Goal: Obtain resource: Obtain resource

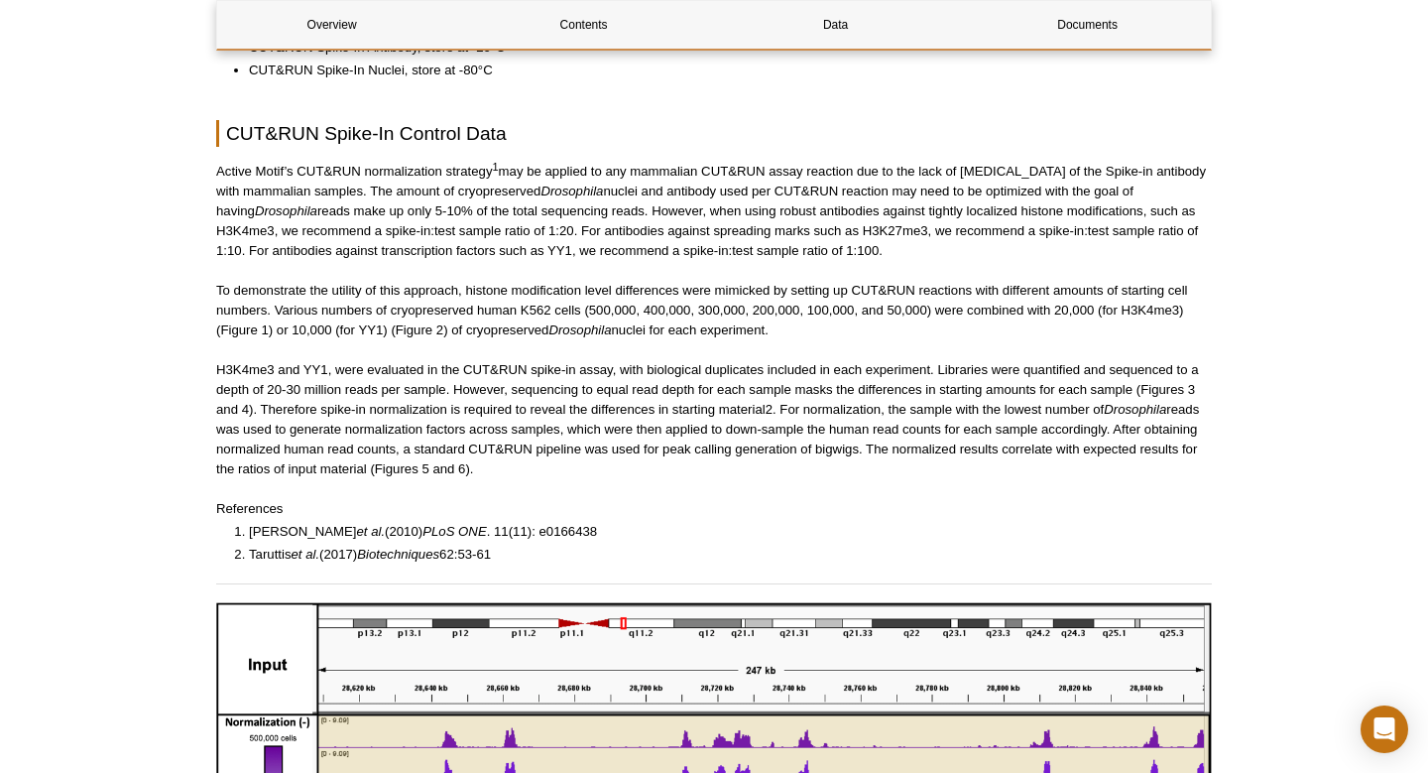
scroll to position [1193, 0]
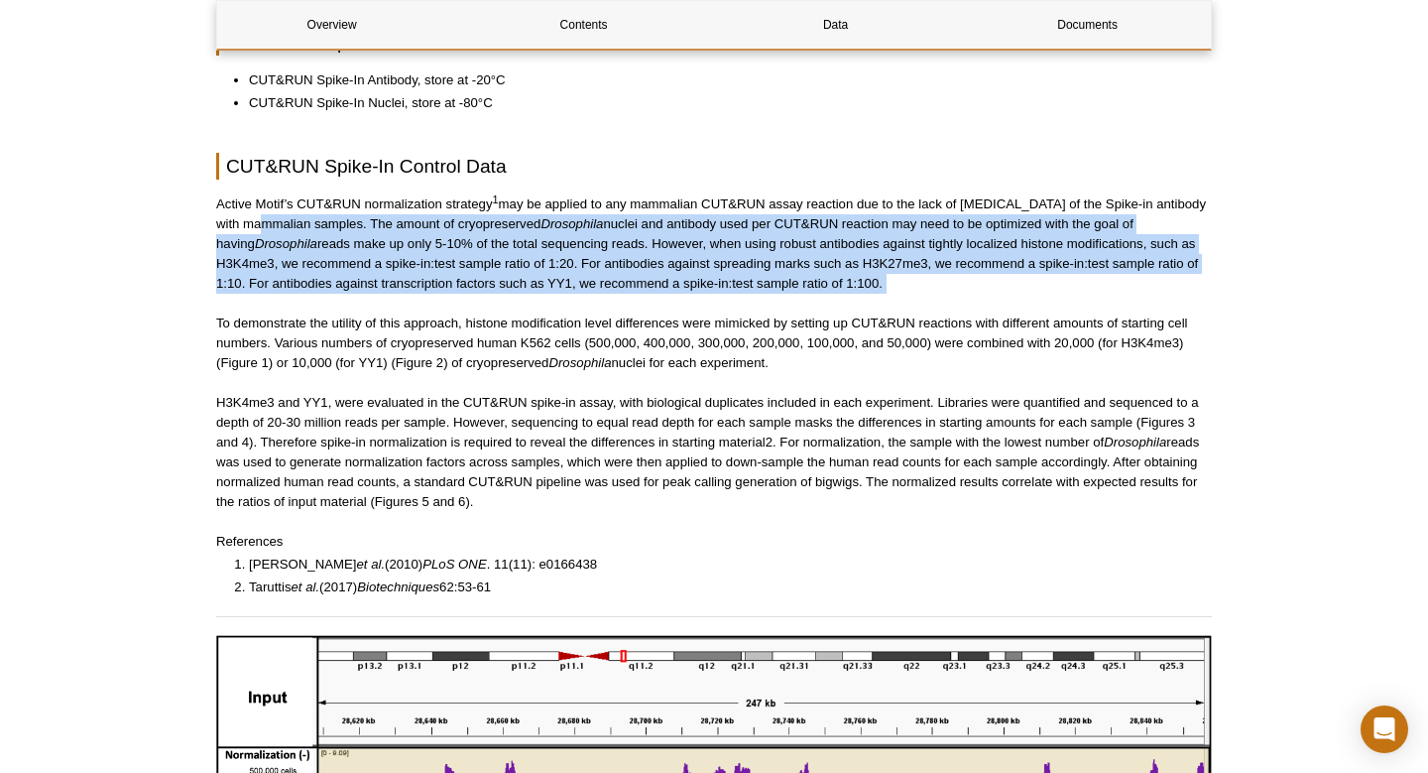
drag, startPoint x: 236, startPoint y: 217, endPoint x: 1000, endPoint y: 297, distance: 767.8
click at [1000, 297] on div "Overview Contents Data Documents CUT&RUN Spike-In Control Overview Name Format …" at bounding box center [714, 579] width 996 height 3079
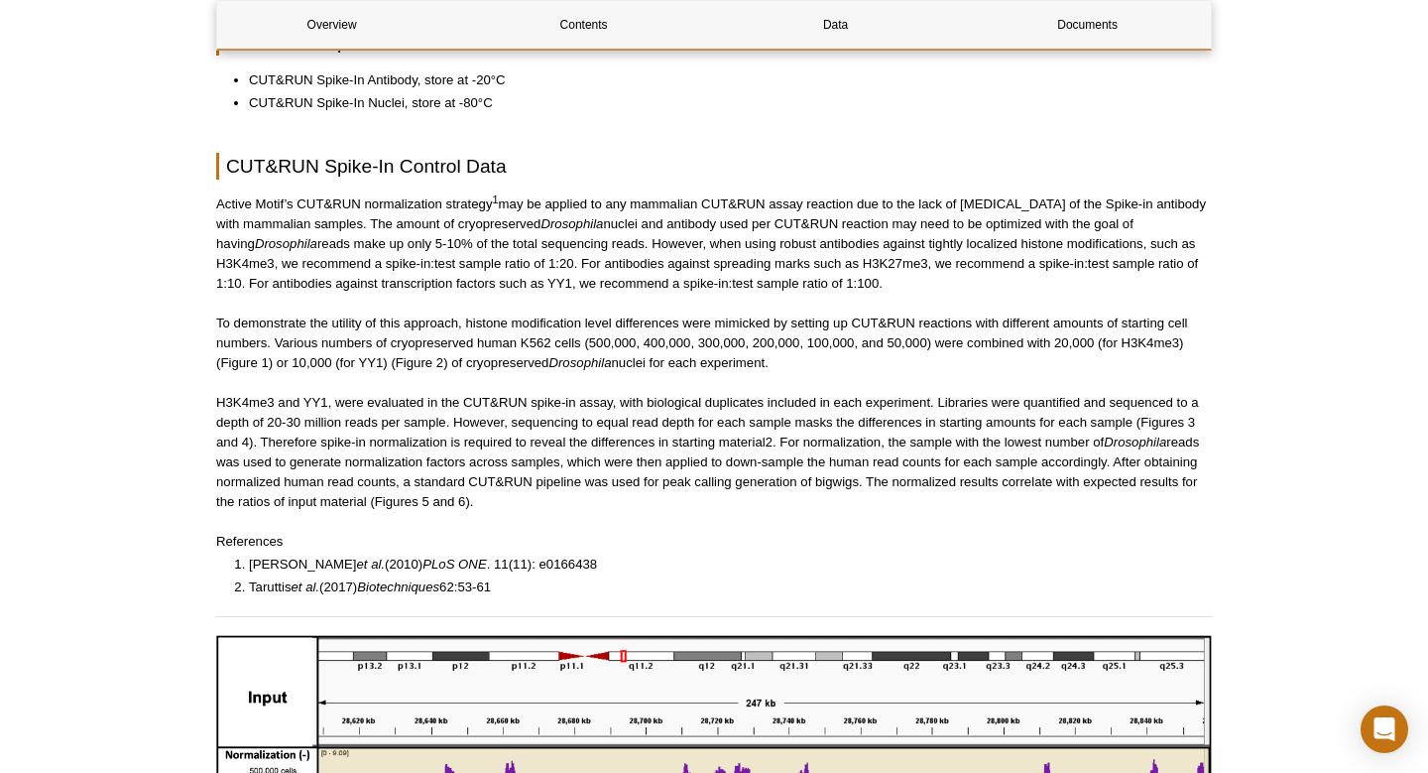
click at [999, 297] on div "Overview Contents Data Documents CUT&RUN Spike-In Control Overview Name Format …" at bounding box center [714, 579] width 996 height 3079
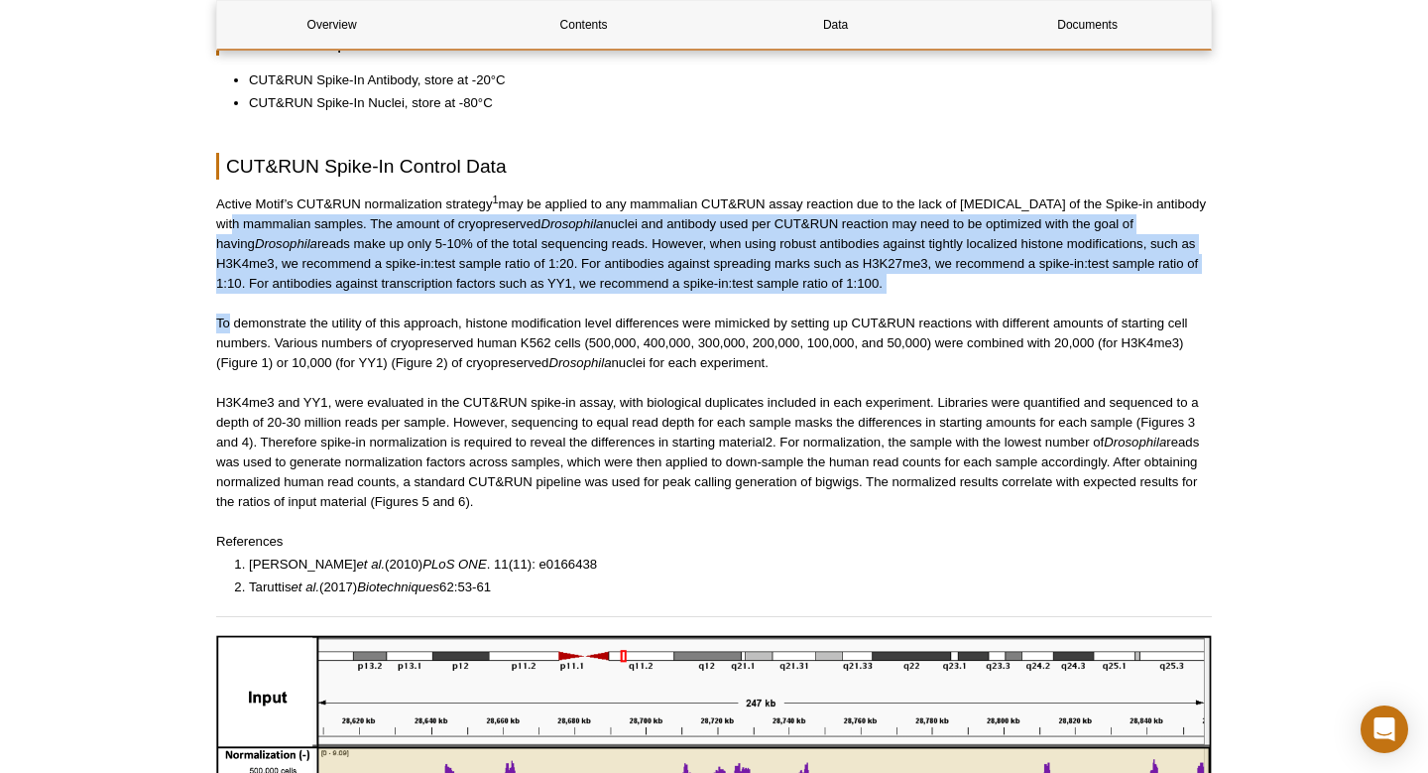
drag, startPoint x: 999, startPoint y: 297, endPoint x: 204, endPoint y: 214, distance: 798.7
click at [204, 214] on div "Active Motif Logo Enabling Epigenetics Research 0 Search Skip to content Active…" at bounding box center [714, 600] width 1428 height 3587
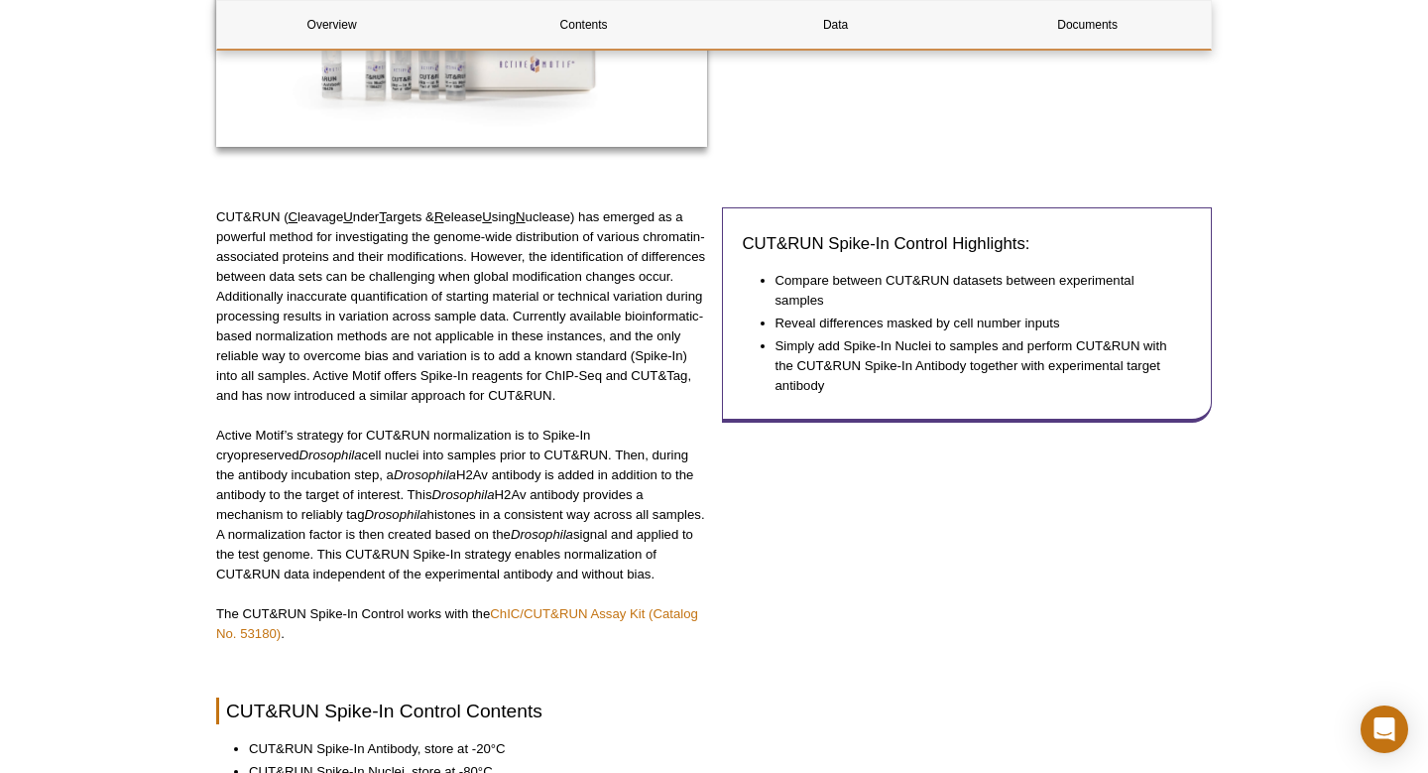
scroll to position [530, 0]
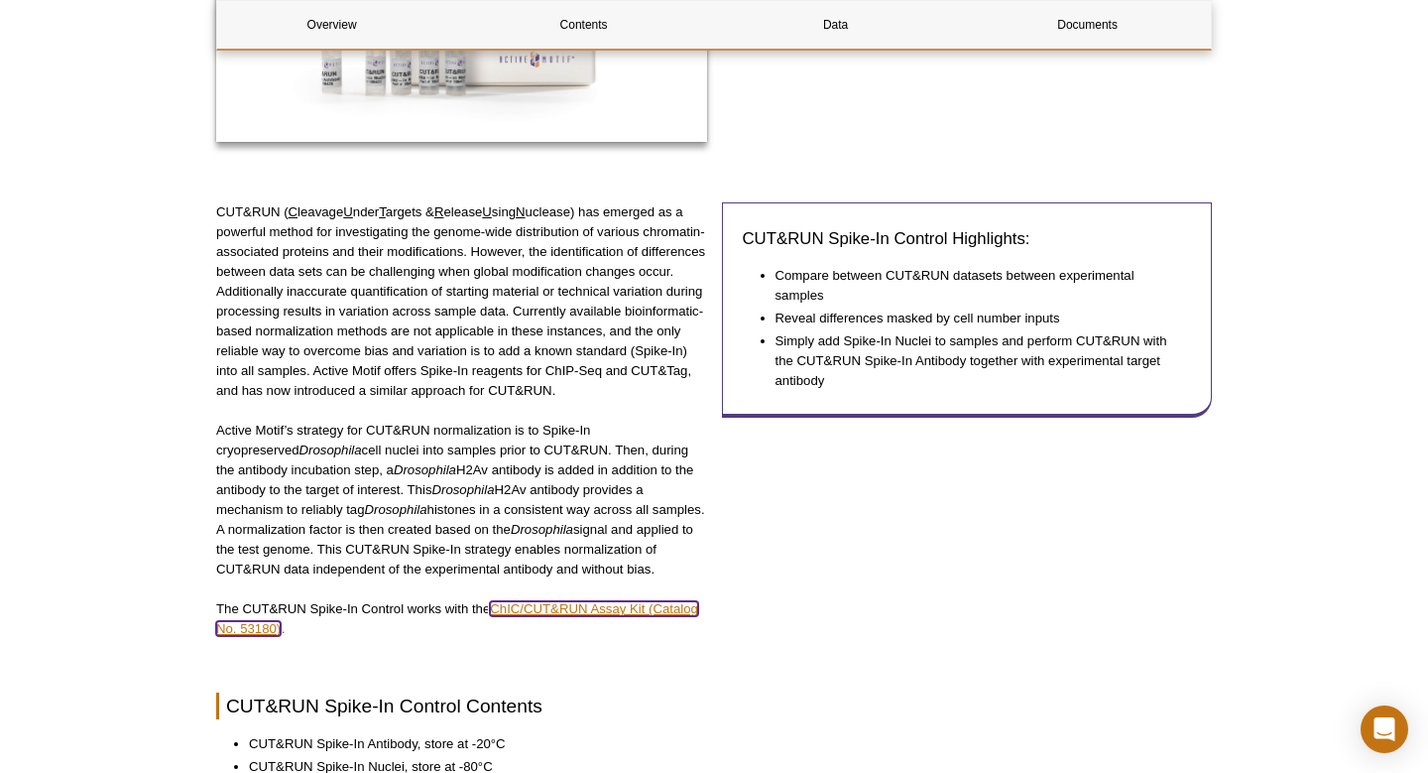
click at [620, 605] on link "ChIC/CUT&RUN Assay Kit (Catalog No. 53180)" at bounding box center [457, 618] width 482 height 35
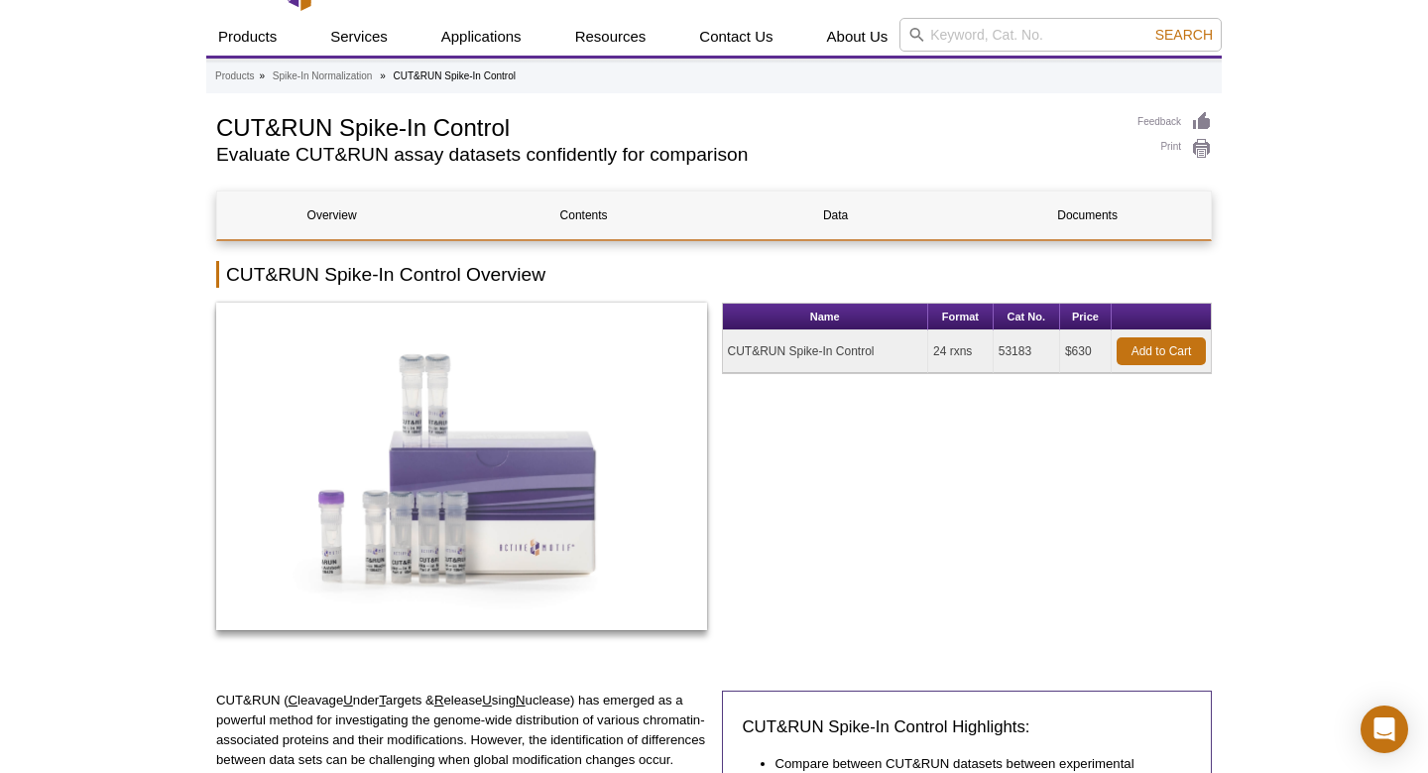
scroll to position [25, 0]
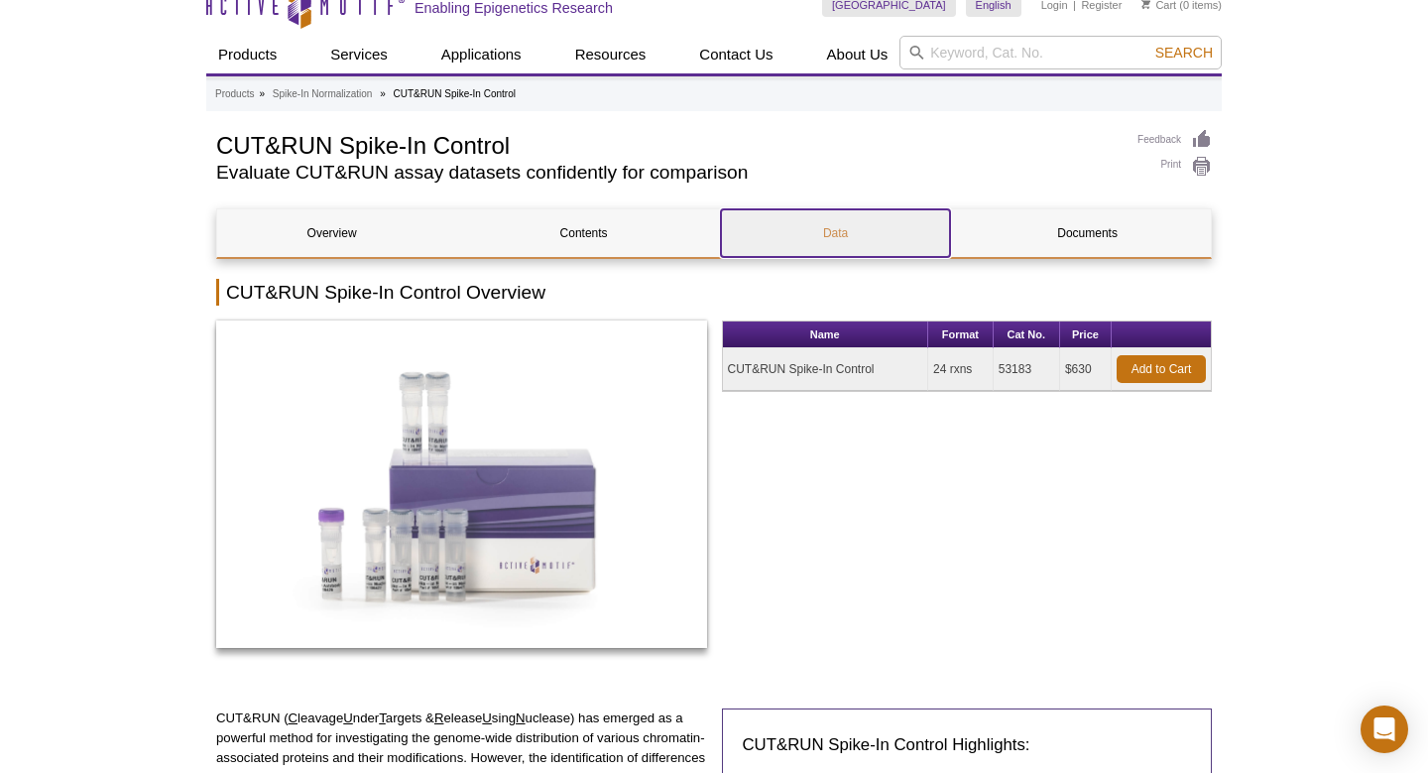
click at [853, 232] on link "Data" at bounding box center [835, 233] width 229 height 48
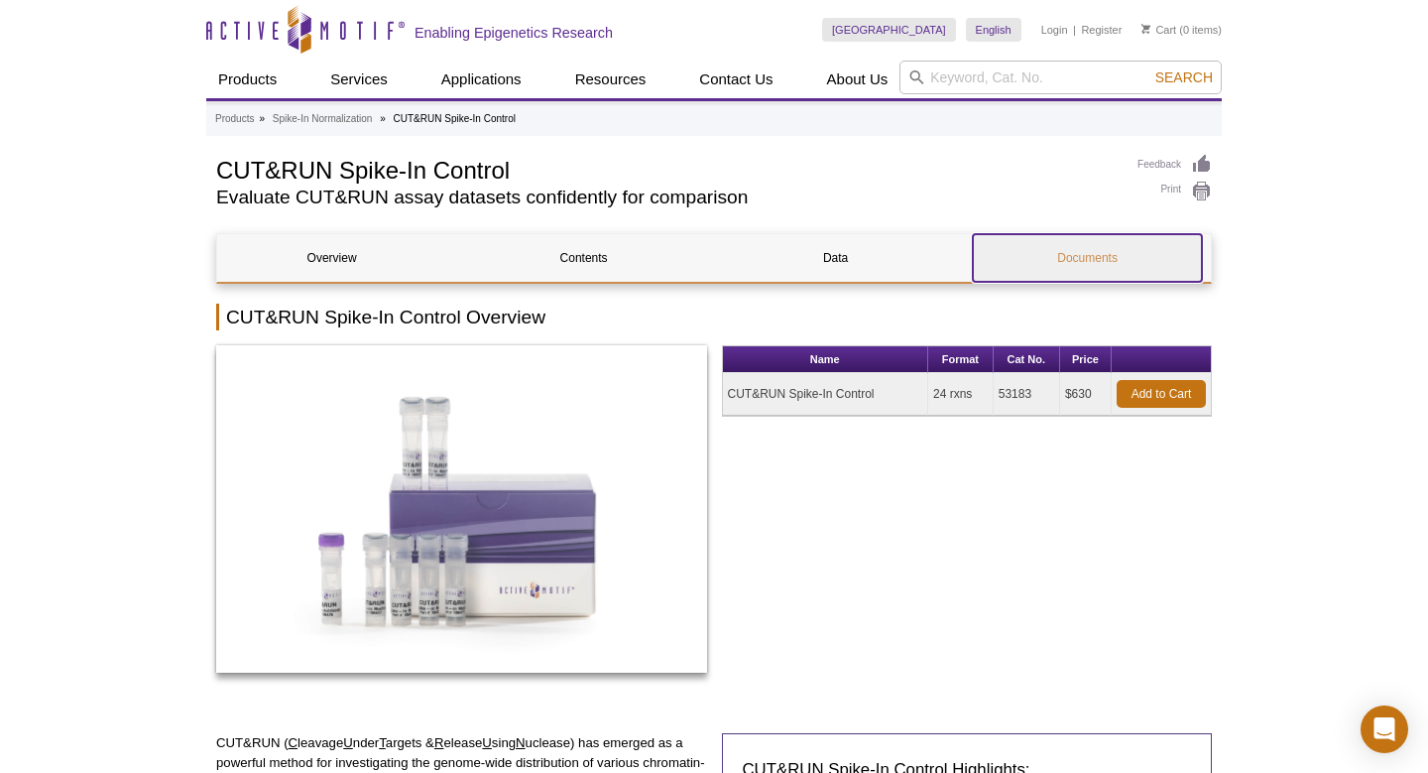
click at [1074, 264] on link "Documents" at bounding box center [1087, 258] width 229 height 48
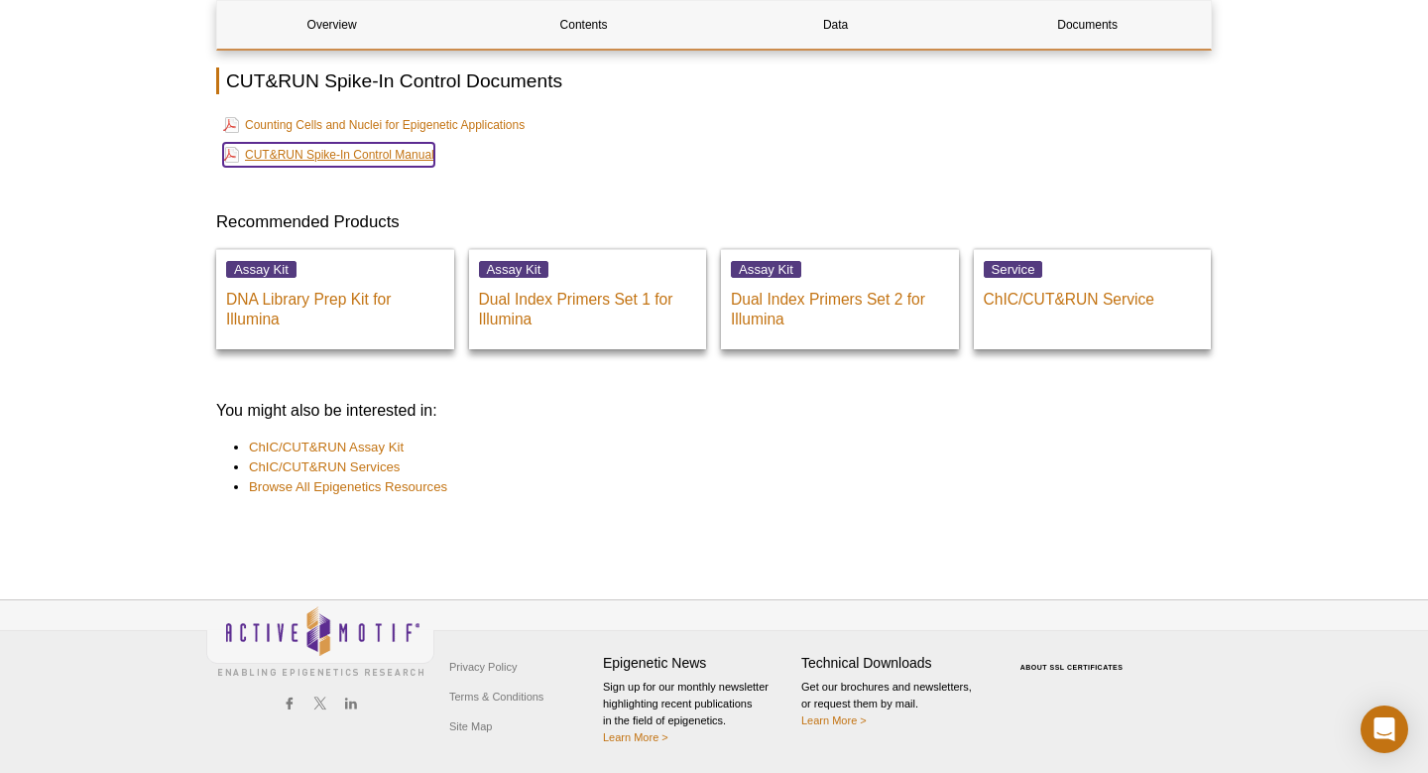
click at [336, 153] on link "CUT&RUN Spike-In Control Manual" at bounding box center [328, 155] width 211 height 24
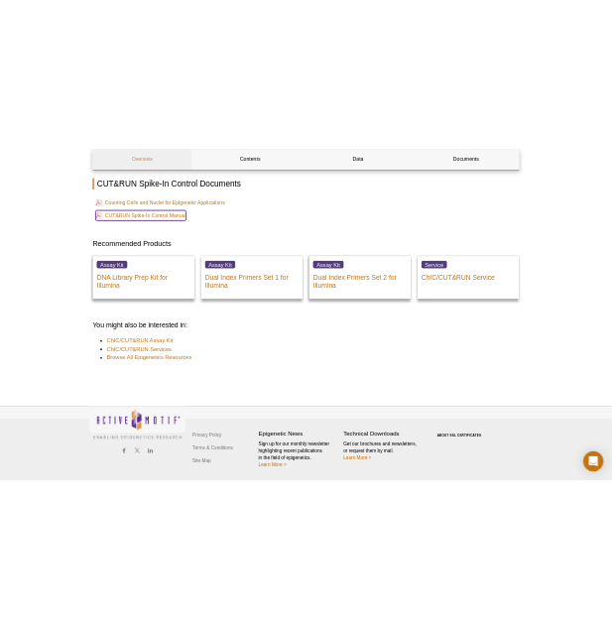
select select "[GEOGRAPHIC_DATA]"
